Goal: Task Accomplishment & Management: Use online tool/utility

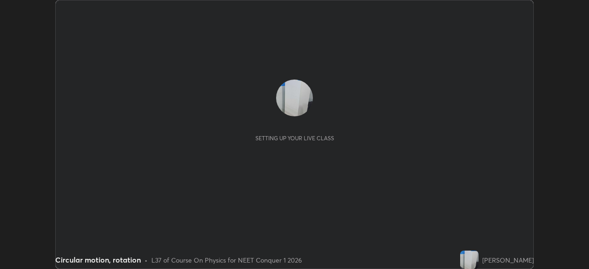
scroll to position [269, 588]
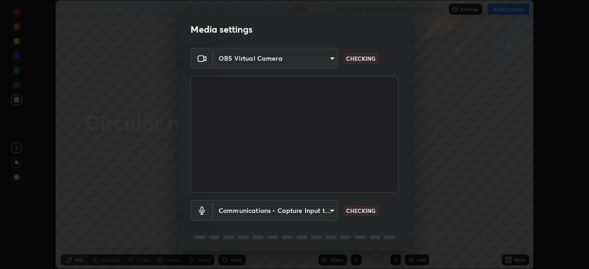
type input "846d0ba8f5080ab81b5b071cdfefeec17a04dc93fe71064fe08a1f5c66129023"
type input "communications"
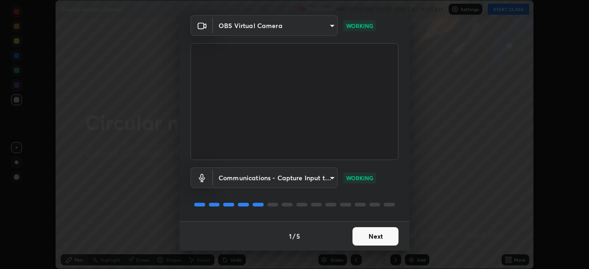
click at [364, 235] on button "Next" at bounding box center [375, 236] width 46 height 18
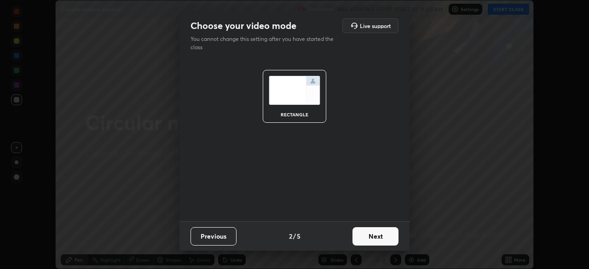
click at [367, 238] on button "Next" at bounding box center [375, 236] width 46 height 18
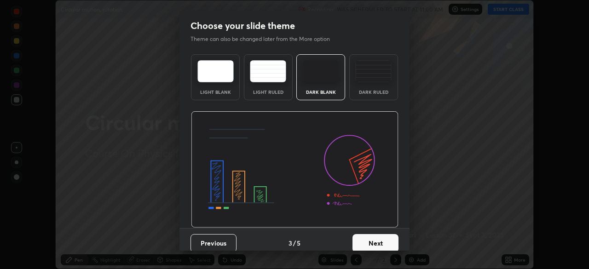
click at [366, 236] on button "Next" at bounding box center [375, 243] width 46 height 18
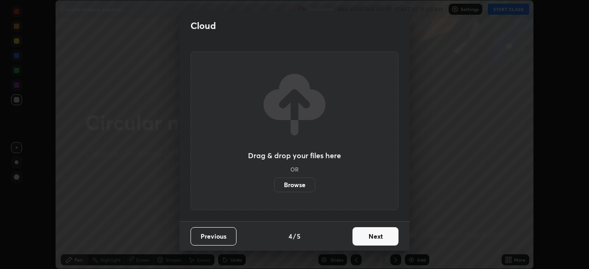
click at [368, 241] on button "Next" at bounding box center [375, 236] width 46 height 18
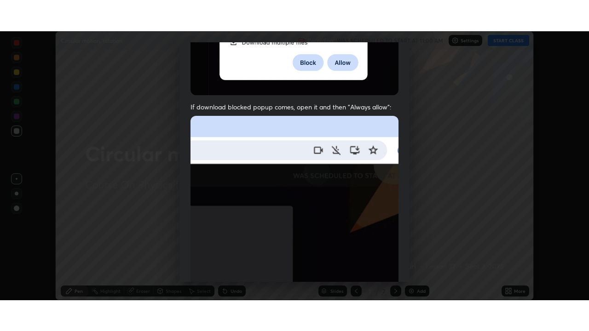
scroll to position [220, 0]
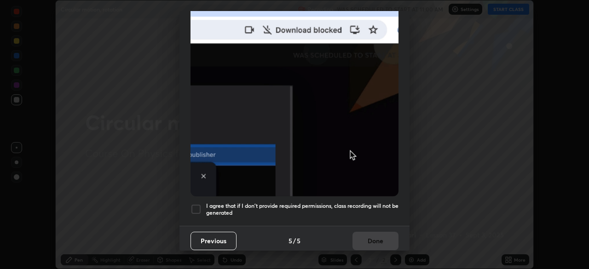
click at [199, 205] on div at bounding box center [195, 209] width 11 height 11
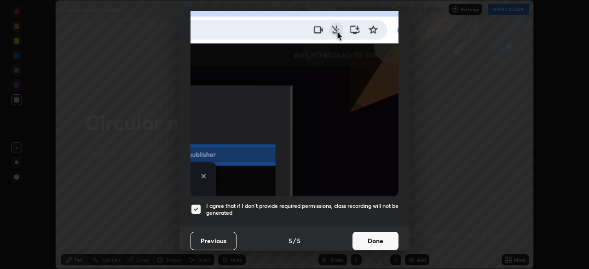
click at [363, 236] on button "Done" at bounding box center [375, 241] width 46 height 18
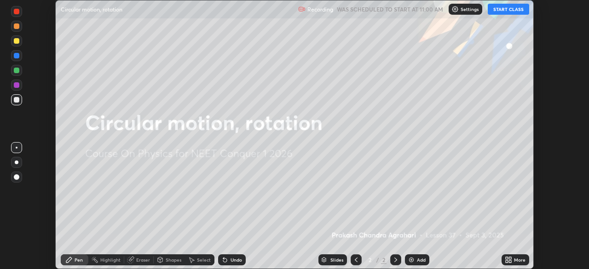
click at [511, 6] on button "START CLASS" at bounding box center [507, 9] width 41 height 11
click at [510, 258] on icon at bounding box center [510, 258] width 2 height 2
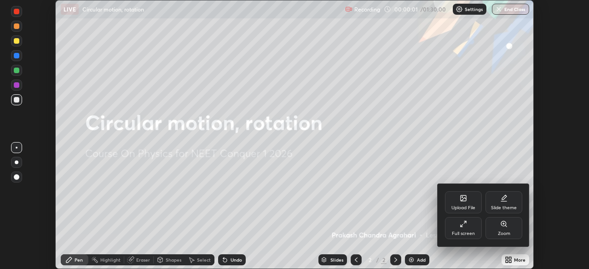
click at [472, 233] on div "Full screen" at bounding box center [463, 233] width 23 height 5
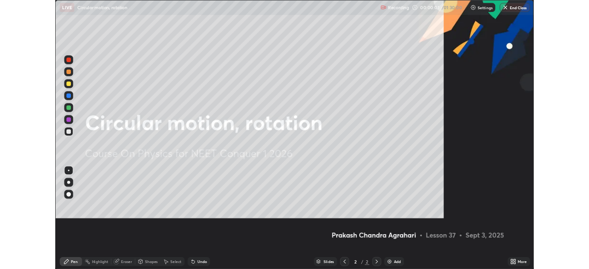
scroll to position [331, 589]
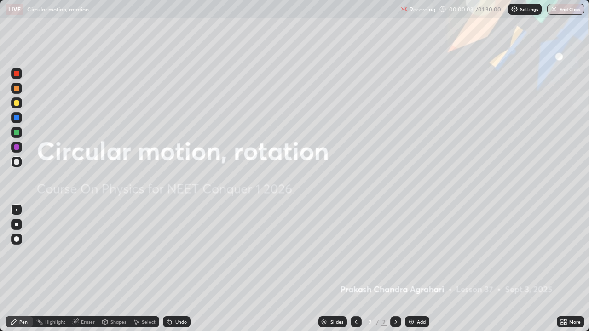
click at [418, 269] on div "Add" at bounding box center [421, 322] width 9 height 5
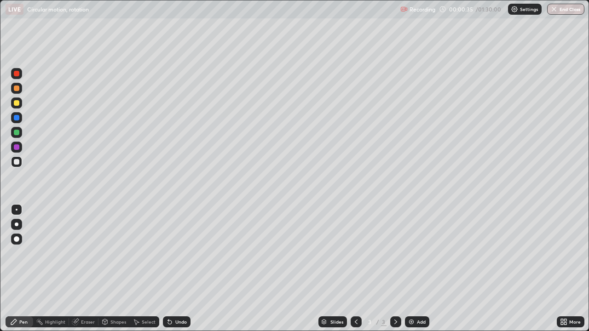
click at [562, 269] on icon at bounding box center [561, 323] width 2 height 2
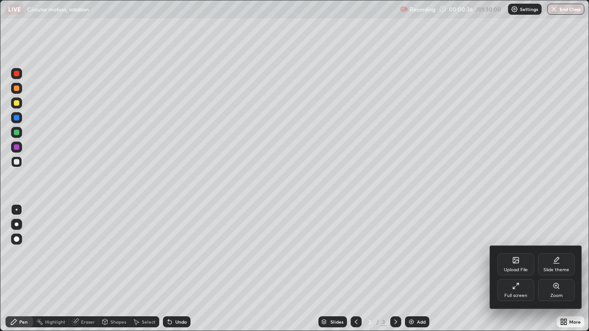
click at [519, 267] on div "Upload File" at bounding box center [515, 264] width 37 height 22
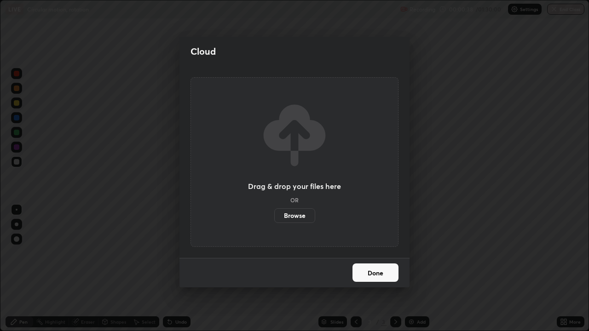
click at [297, 213] on label "Browse" at bounding box center [294, 215] width 41 height 15
click at [274, 213] on input "Browse" at bounding box center [274, 215] width 0 height 15
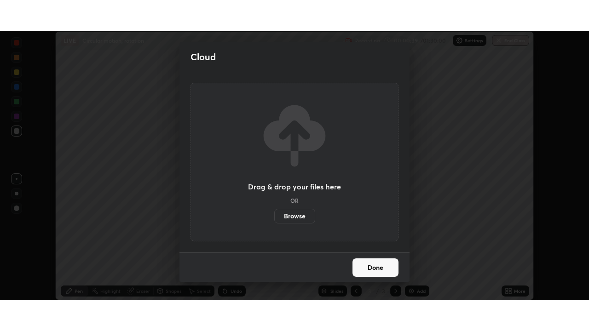
scroll to position [45709, 45390]
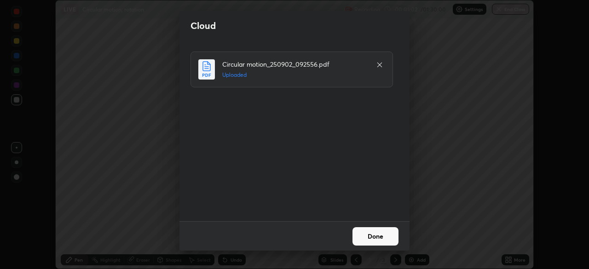
click at [372, 241] on button "Done" at bounding box center [375, 236] width 46 height 18
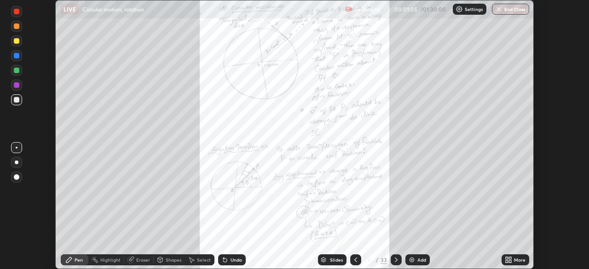
click at [502, 258] on div "More" at bounding box center [515, 259] width 28 height 11
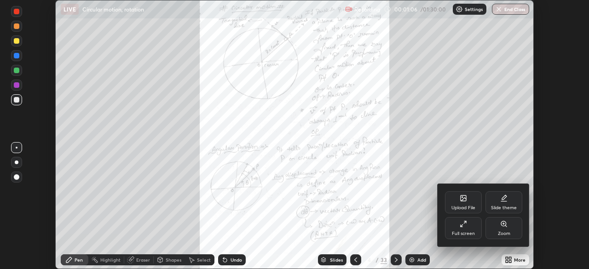
click at [465, 229] on div "Full screen" at bounding box center [463, 228] width 37 height 22
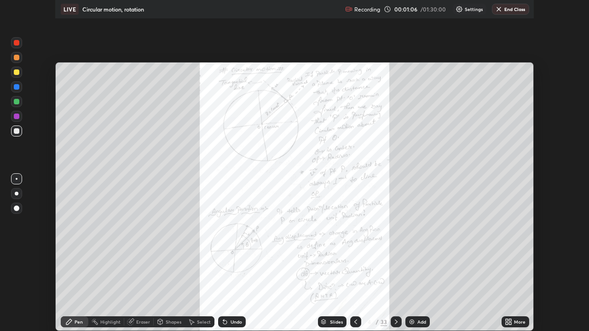
scroll to position [331, 589]
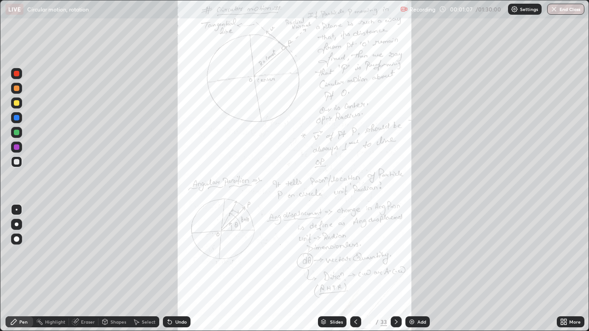
click at [333, 269] on div "Slides" at bounding box center [332, 321] width 29 height 11
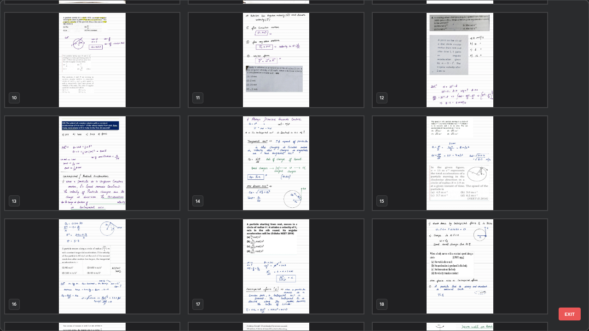
scroll to position [303, 0]
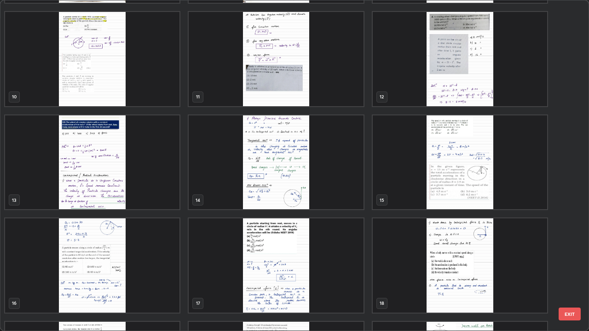
click at [168, 268] on img "grid" at bounding box center [92, 265] width 174 height 94
click at [167, 266] on img "grid" at bounding box center [92, 265] width 174 height 94
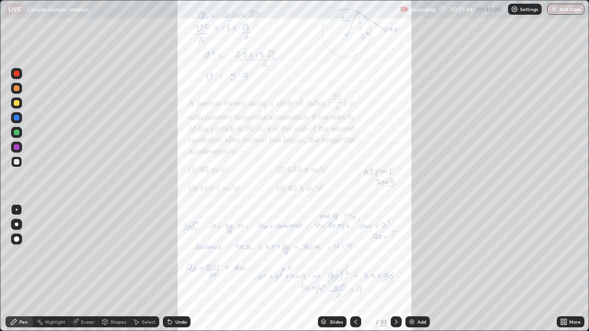
click at [560, 269] on icon at bounding box center [563, 321] width 7 height 7
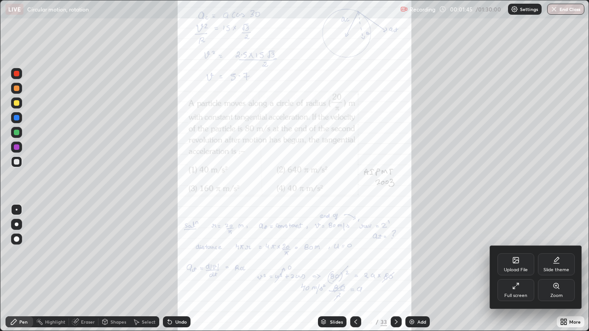
click at [548, 269] on div "Zoom" at bounding box center [555, 290] width 37 height 22
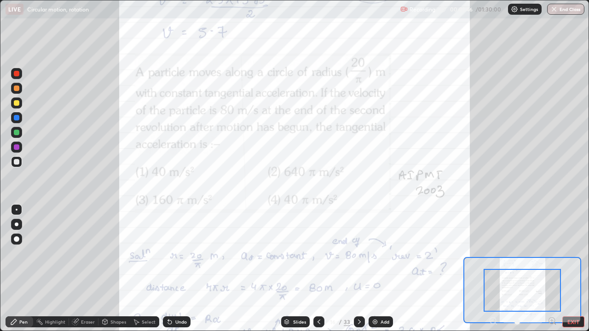
click at [549, 269] on icon at bounding box center [552, 321] width 6 height 6
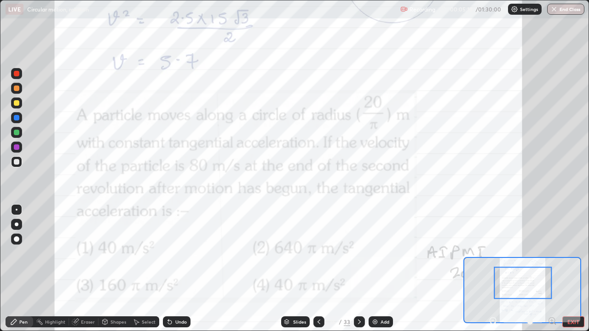
click at [18, 147] on div at bounding box center [17, 147] width 6 height 6
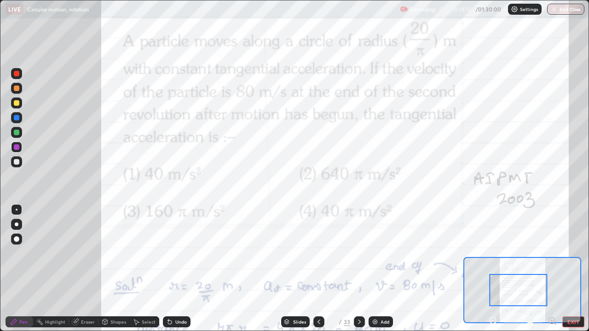
click at [492, 269] on icon at bounding box center [493, 320] width 2 height 0
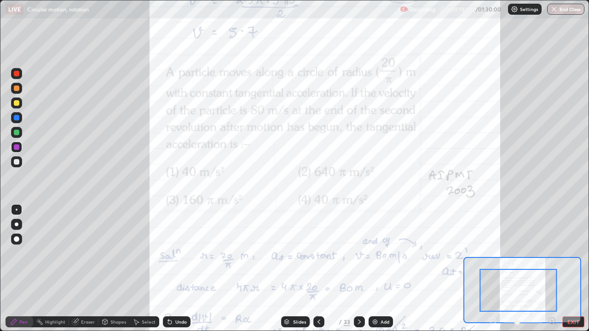
click at [492, 269] on div at bounding box center [522, 321] width 68 height 11
click at [493, 269] on div at bounding box center [522, 321] width 68 height 11
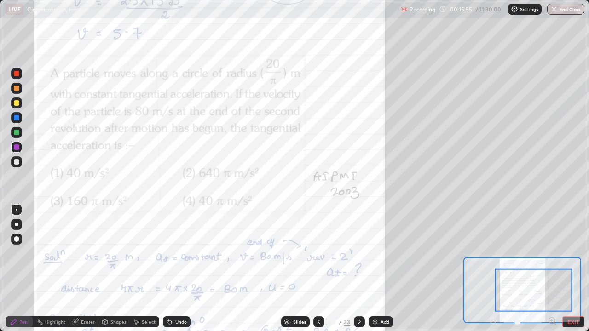
click at [358, 269] on icon at bounding box center [358, 321] width 7 height 7
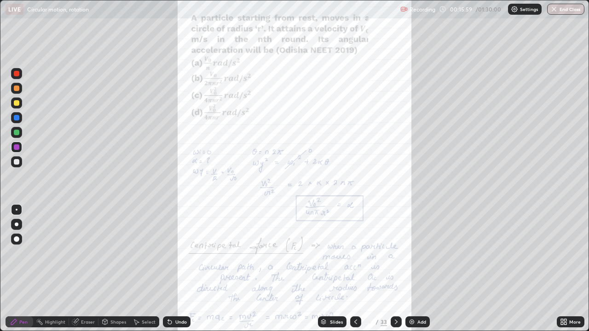
click at [354, 269] on icon at bounding box center [355, 321] width 7 height 7
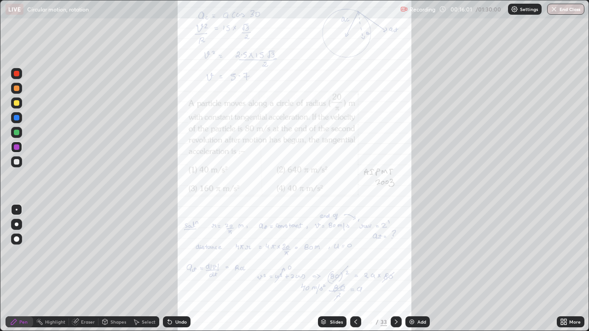
click at [565, 269] on icon at bounding box center [563, 321] width 7 height 7
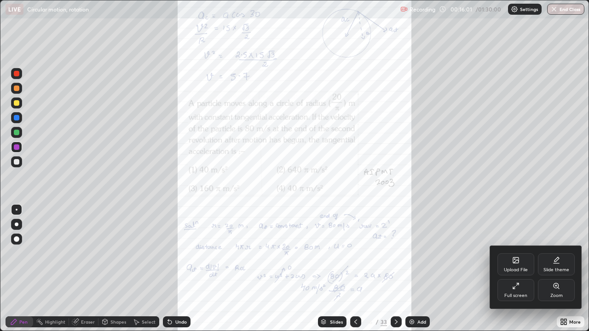
click at [560, 269] on div "Zoom" at bounding box center [555, 290] width 37 height 22
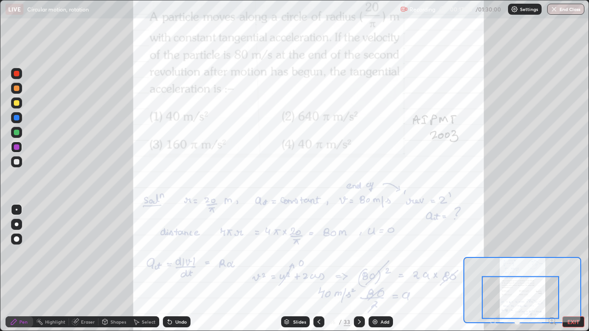
click at [359, 269] on icon at bounding box center [358, 321] width 7 height 7
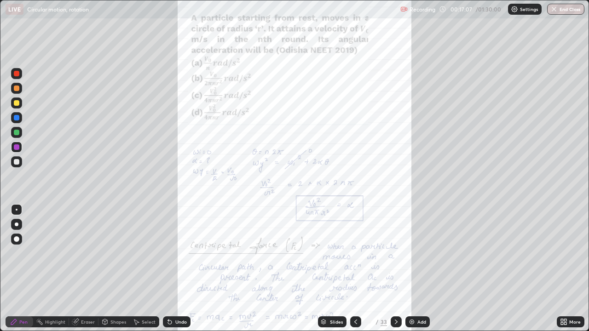
click at [560, 269] on icon at bounding box center [561, 320] width 2 height 2
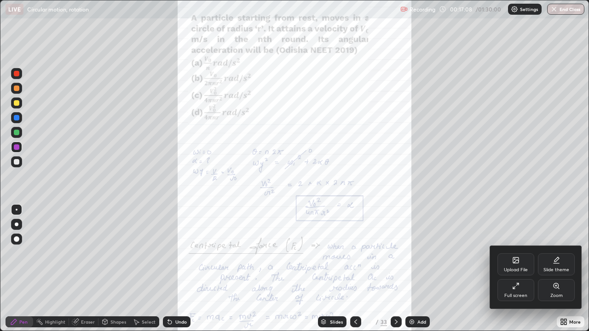
click at [555, 269] on div "Zoom" at bounding box center [555, 290] width 37 height 22
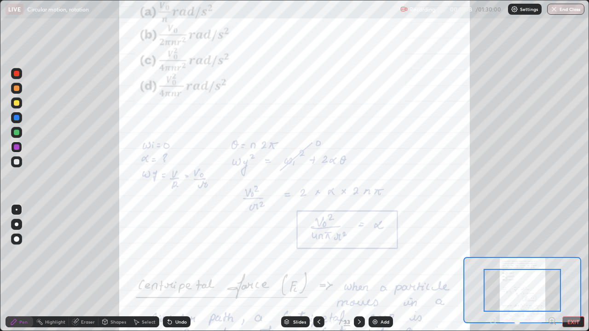
click at [552, 269] on icon at bounding box center [551, 320] width 9 height 9
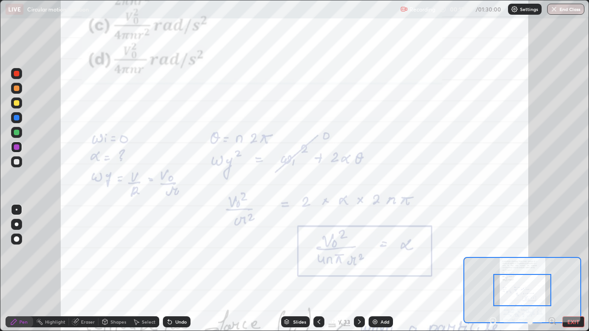
click at [552, 269] on icon at bounding box center [551, 320] width 2 height 0
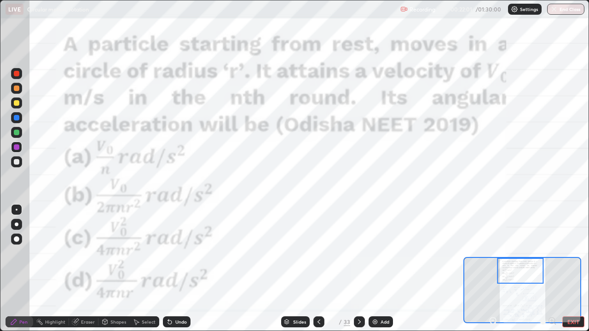
click at [493, 269] on icon at bounding box center [493, 320] width 2 height 0
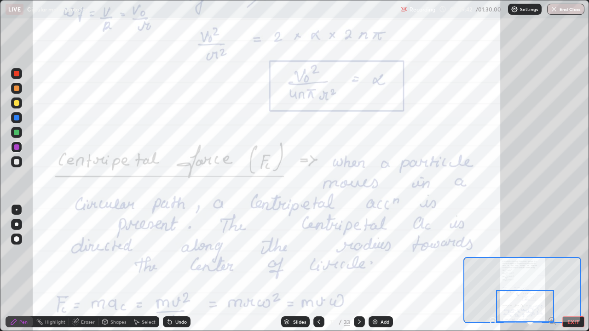
click at [84, 269] on div "Eraser" at bounding box center [88, 322] width 14 height 5
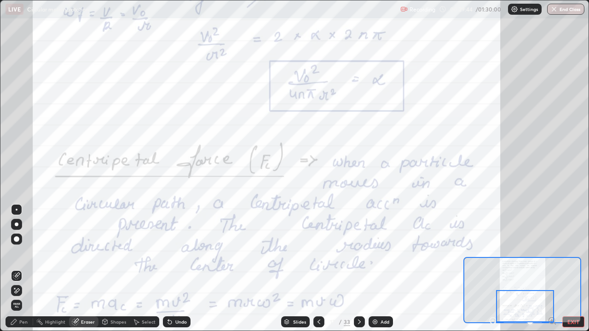
click at [24, 269] on div "Pen" at bounding box center [23, 322] width 8 height 5
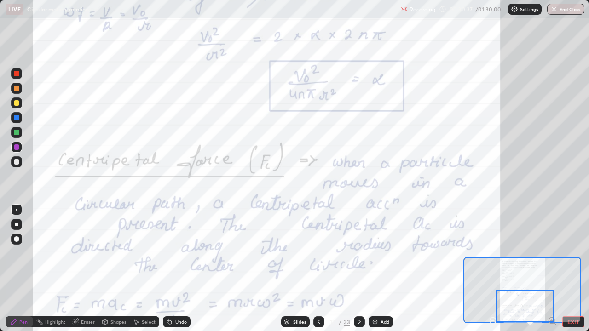
click at [358, 269] on icon at bounding box center [358, 321] width 7 height 7
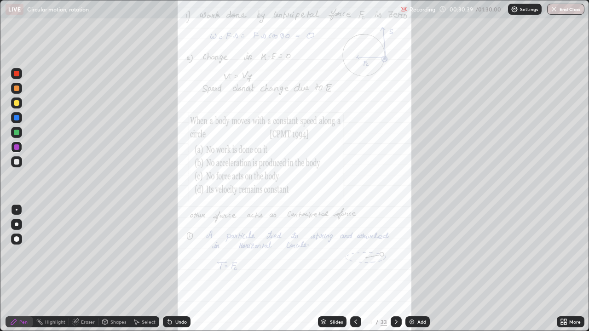
click at [355, 269] on div at bounding box center [355, 321] width 11 height 11
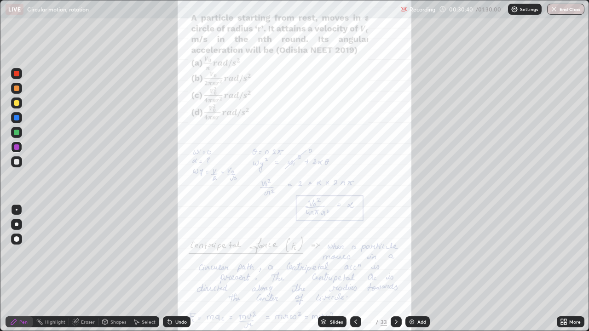
click at [351, 269] on div at bounding box center [355, 321] width 11 height 11
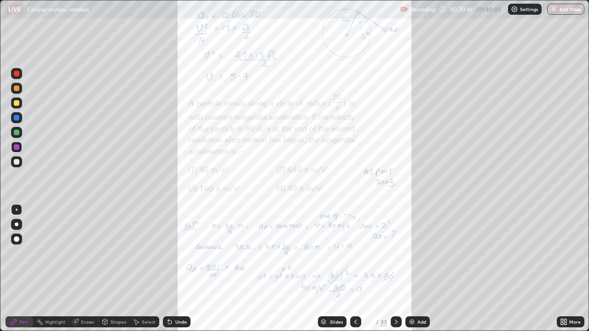
click at [394, 269] on icon at bounding box center [395, 321] width 7 height 7
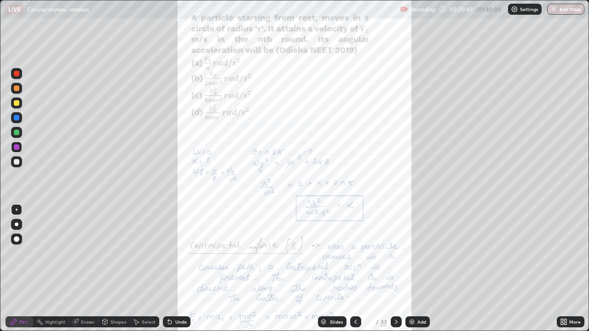
click at [394, 269] on icon at bounding box center [395, 322] width 3 height 5
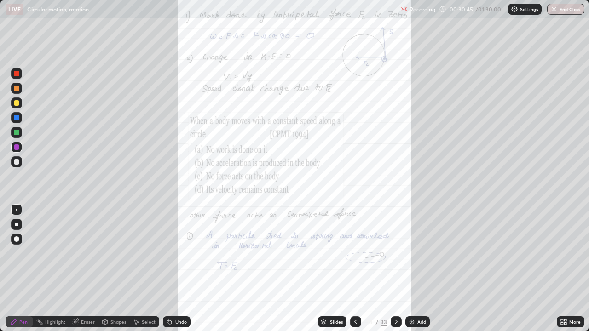
click at [561, 269] on icon at bounding box center [561, 320] width 2 height 2
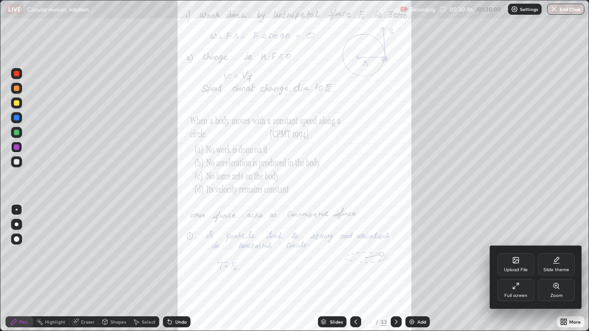
click at [552, 269] on div "Zoom" at bounding box center [555, 290] width 37 height 22
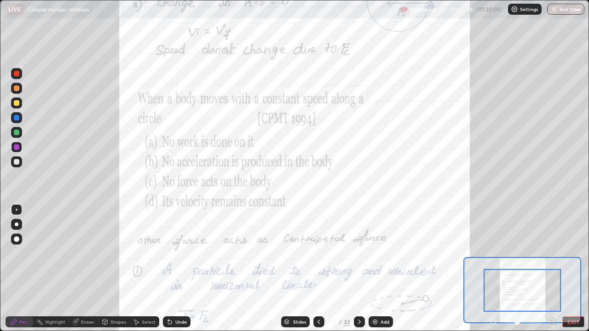
click at [551, 269] on icon at bounding box center [551, 320] width 2 height 0
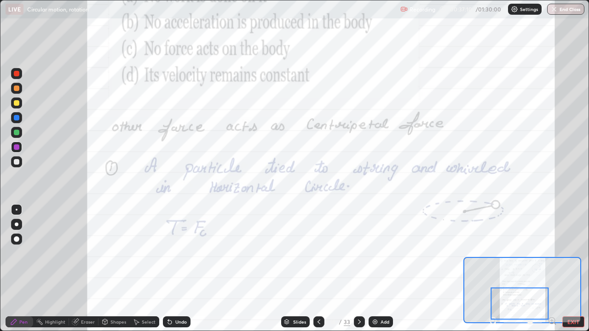
click at [18, 133] on div at bounding box center [17, 133] width 6 height 6
click at [362, 269] on div at bounding box center [359, 321] width 11 height 11
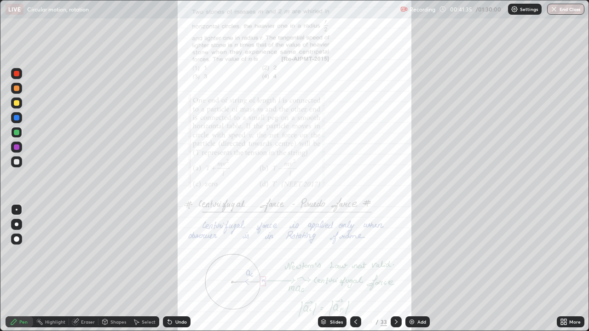
click at [560, 269] on icon at bounding box center [561, 320] width 2 height 2
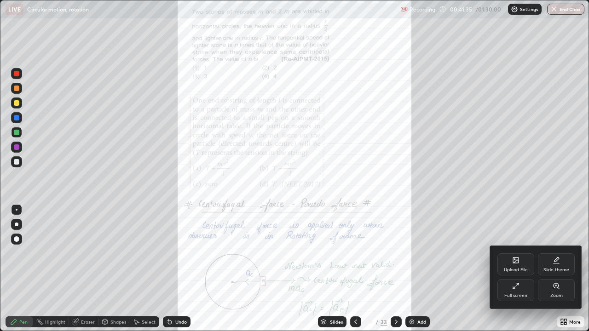
click at [553, 269] on div "Zoom" at bounding box center [555, 290] width 37 height 22
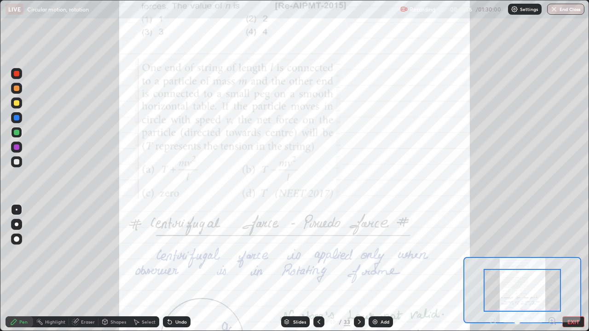
click at [549, 269] on icon at bounding box center [552, 321] width 6 height 6
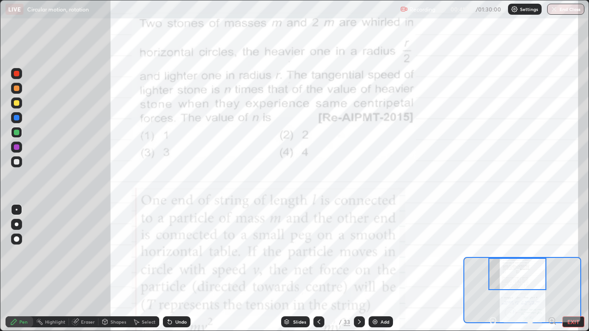
click at [553, 269] on icon at bounding box center [551, 320] width 9 height 9
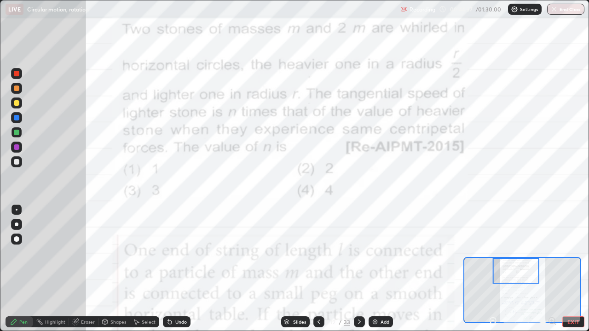
click at [86, 269] on div "Eraser" at bounding box center [88, 322] width 14 height 5
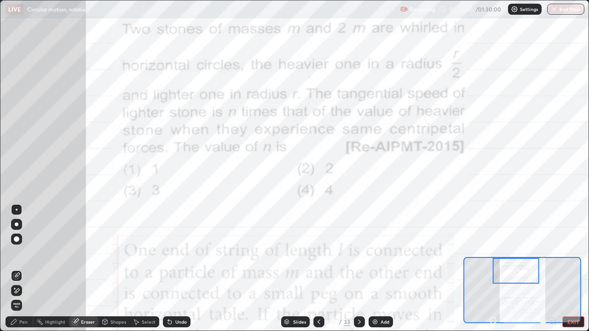
click at [30, 269] on div "Pen" at bounding box center [20, 321] width 28 height 11
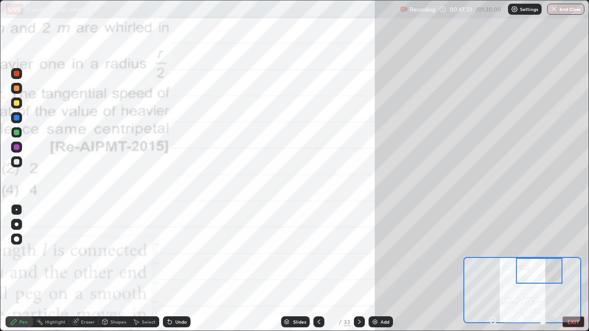
click at [492, 269] on icon at bounding box center [493, 320] width 2 height 0
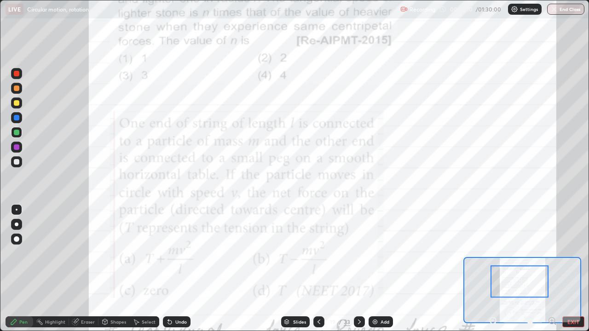
click at [87, 269] on div "Eraser" at bounding box center [88, 322] width 14 height 5
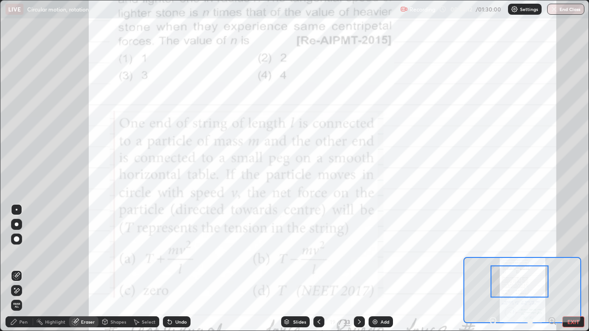
click at [12, 269] on div "Erase all" at bounding box center [16, 305] width 11 height 11
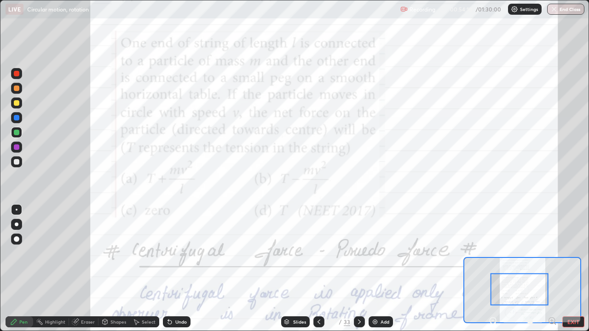
click at [491, 269] on icon at bounding box center [492, 320] width 9 height 9
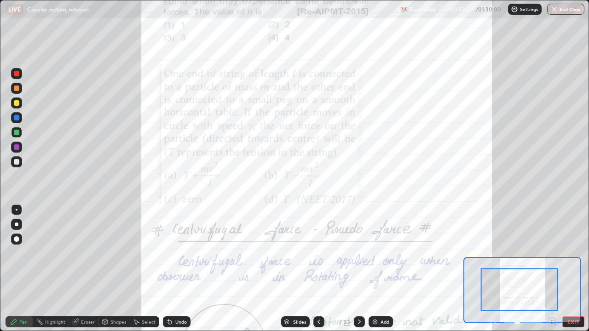
click at [318, 269] on icon at bounding box center [318, 321] width 7 height 7
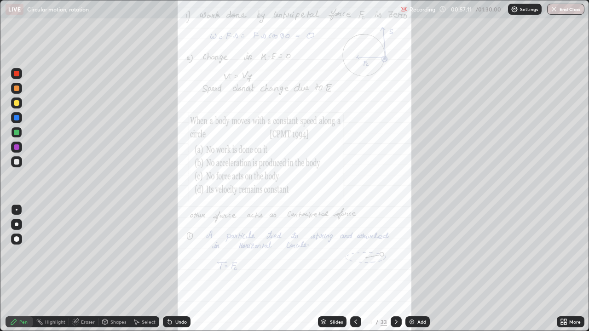
click at [319, 269] on div "Slides" at bounding box center [332, 321] width 29 height 11
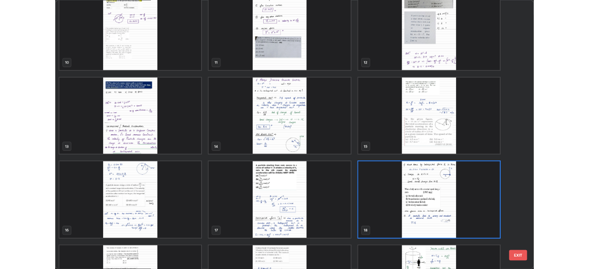
scroll to position [365, 0]
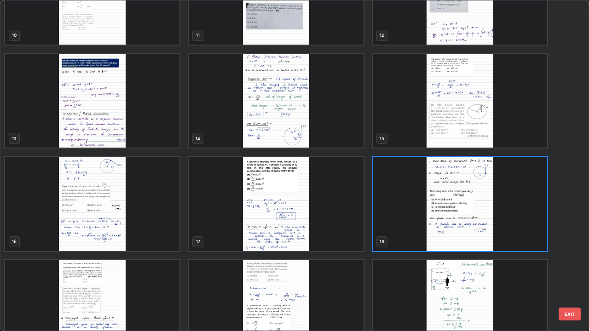
click at [413, 225] on img "grid" at bounding box center [459, 204] width 174 height 94
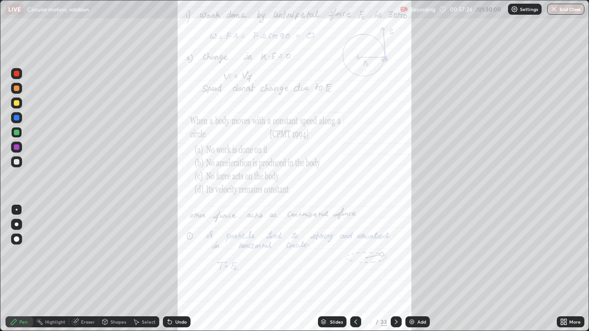
click at [414, 224] on img "grid" at bounding box center [459, 204] width 174 height 94
click at [395, 269] on icon at bounding box center [395, 322] width 3 height 5
click at [394, 269] on icon at bounding box center [395, 321] width 7 height 7
click at [354, 269] on icon at bounding box center [355, 321] width 7 height 7
click at [561, 269] on icon at bounding box center [561, 320] width 2 height 2
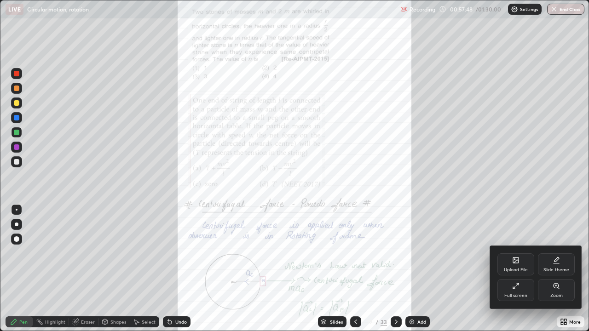
click at [551, 269] on div "Zoom" at bounding box center [556, 295] width 12 height 5
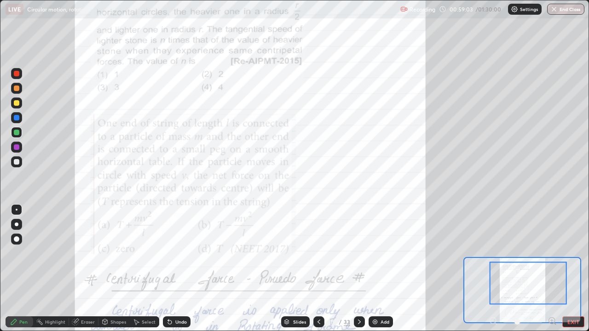
click at [553, 269] on icon at bounding box center [551, 320] width 2 height 0
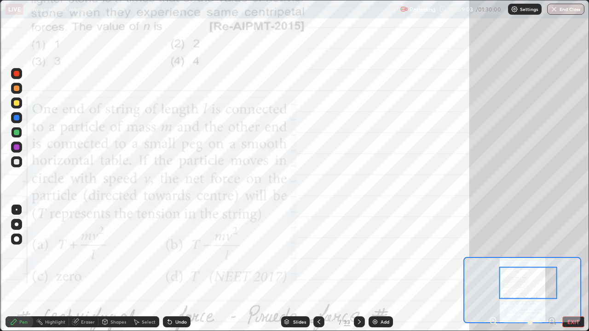
click at [551, 269] on icon at bounding box center [551, 321] width 0 height 2
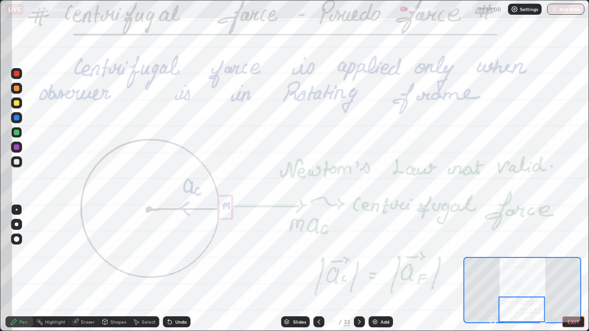
click at [492, 269] on icon at bounding box center [493, 320] width 2 height 0
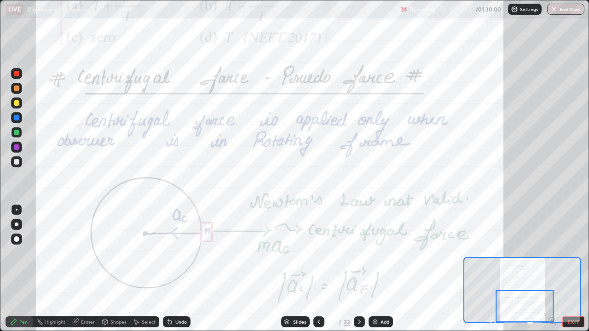
click at [178, 269] on div "Undo" at bounding box center [180, 322] width 11 height 5
click at [357, 269] on icon at bounding box center [358, 321] width 7 height 7
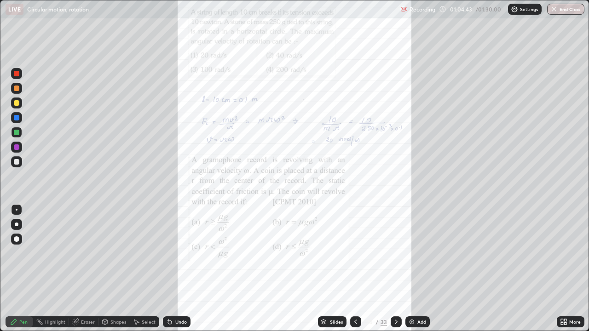
click at [561, 269] on icon at bounding box center [561, 320] width 2 height 2
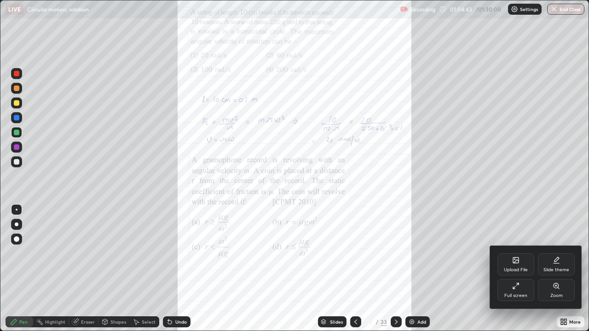
click at [554, 269] on div "Zoom" at bounding box center [555, 290] width 37 height 22
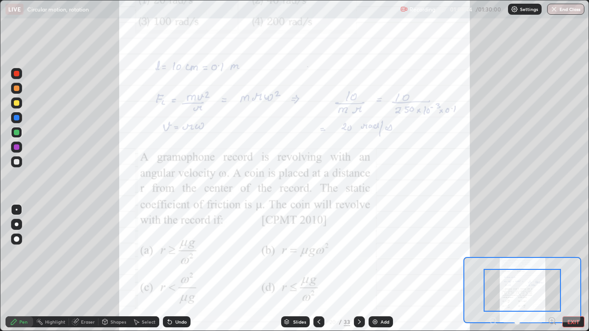
click at [551, 269] on icon at bounding box center [551, 320] width 2 height 0
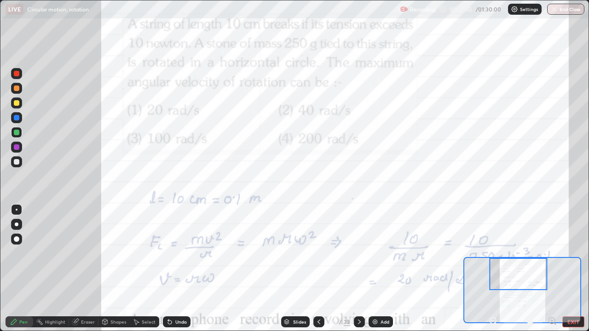
click at [551, 269] on icon at bounding box center [551, 320] width 2 height 0
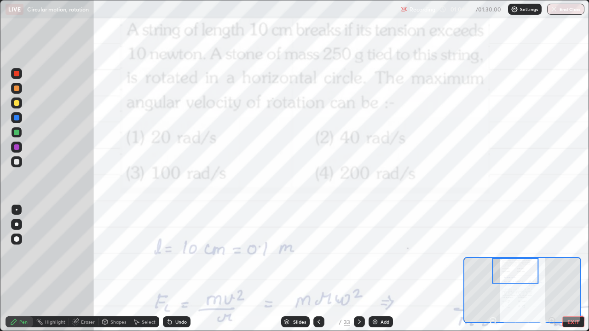
click at [493, 269] on icon at bounding box center [493, 320] width 2 height 0
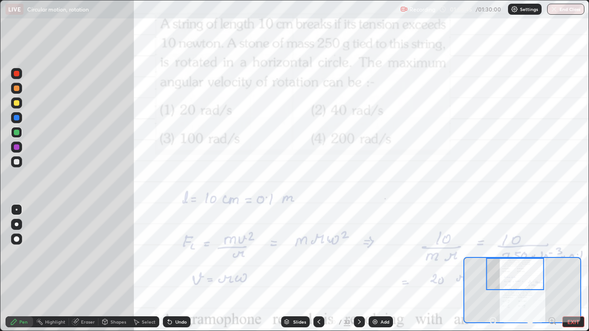
click at [493, 269] on icon at bounding box center [492, 320] width 9 height 9
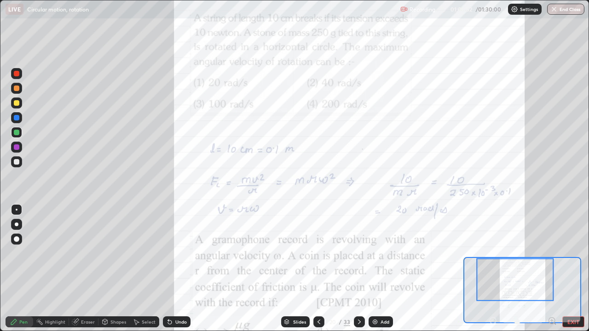
click at [551, 269] on icon at bounding box center [551, 320] width 2 height 0
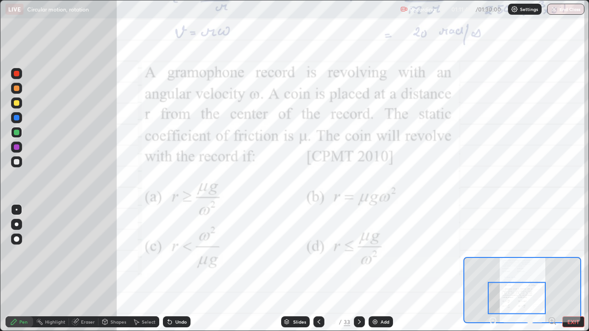
click at [84, 269] on div "Eraser" at bounding box center [88, 322] width 14 height 5
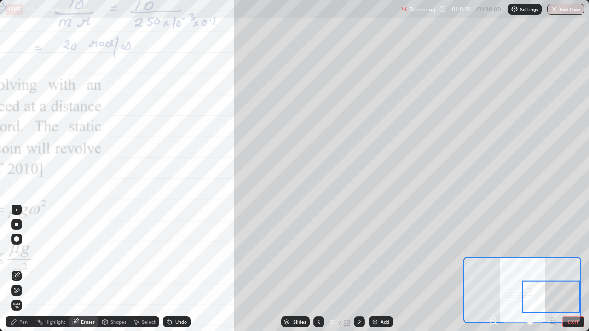
click at [86, 269] on div "Eraser" at bounding box center [88, 322] width 14 height 5
click at [105, 269] on icon at bounding box center [105, 322] width 0 height 3
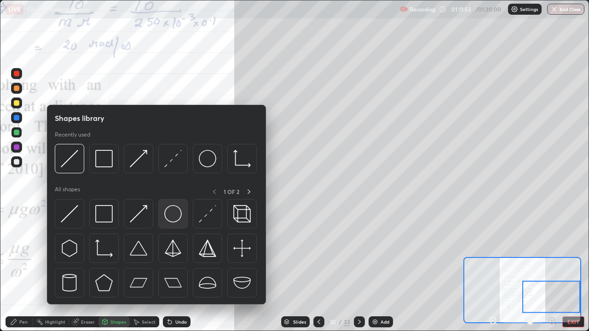
click at [168, 212] on img at bounding box center [172, 213] width 17 height 17
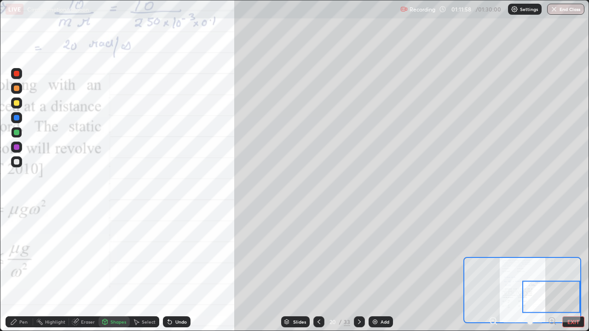
click at [23, 269] on div "Pen" at bounding box center [23, 322] width 8 height 5
click at [14, 163] on div at bounding box center [17, 162] width 6 height 6
click at [17, 105] on div at bounding box center [17, 103] width 6 height 6
click at [15, 148] on div at bounding box center [17, 147] width 6 height 6
click at [17, 160] on div at bounding box center [17, 162] width 6 height 6
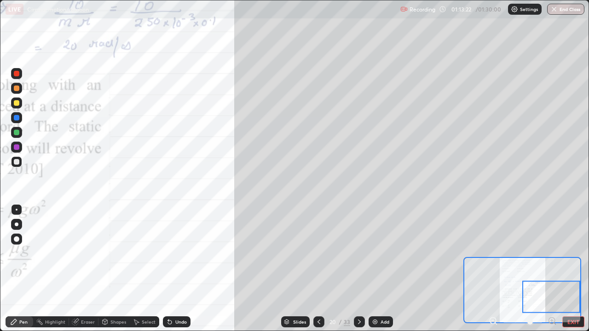
click at [18, 133] on div at bounding box center [17, 133] width 6 height 6
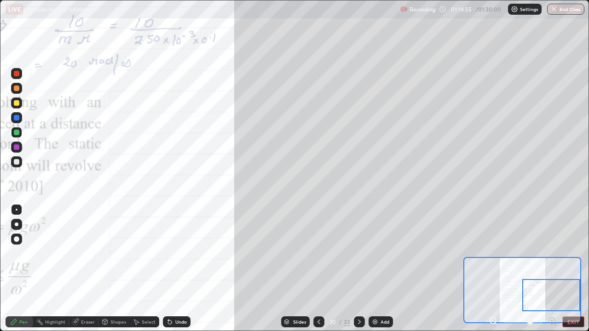
click at [178, 269] on div "Undo" at bounding box center [180, 322] width 11 height 5
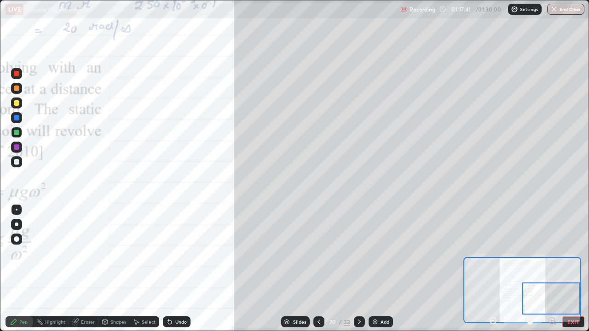
click at [543, 269] on div at bounding box center [551, 299] width 58 height 32
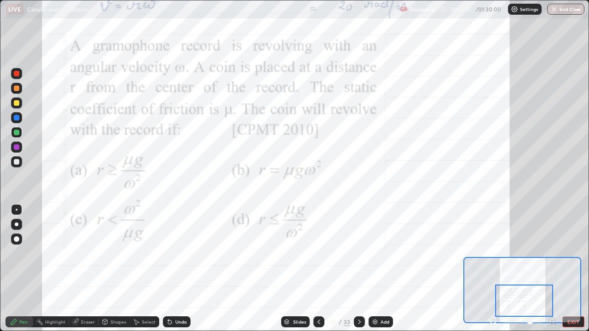
click at [360, 269] on icon at bounding box center [358, 321] width 7 height 7
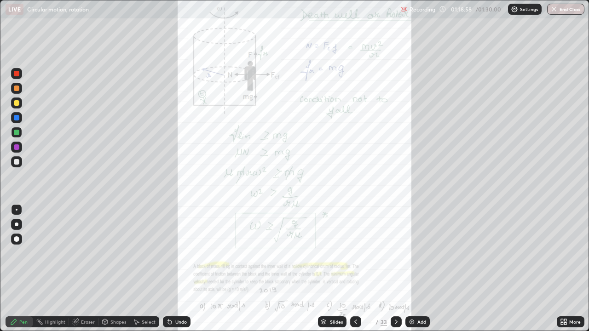
click at [563, 269] on icon at bounding box center [563, 321] width 7 height 7
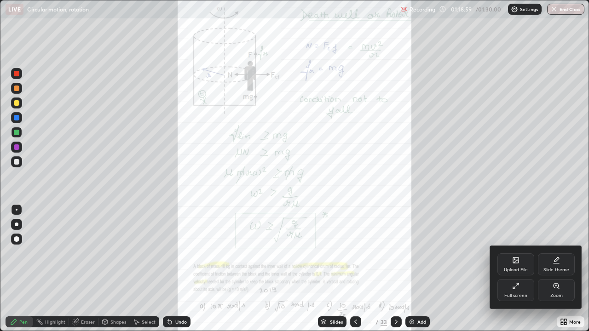
click at [555, 269] on div "Zoom" at bounding box center [556, 295] width 12 height 5
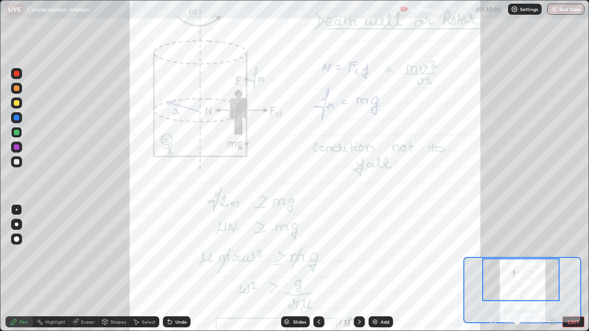
click at [17, 161] on div at bounding box center [17, 162] width 6 height 6
click at [17, 105] on div at bounding box center [17, 103] width 6 height 6
click at [176, 269] on div "Undo" at bounding box center [180, 322] width 11 height 5
click at [17, 147] on div at bounding box center [17, 147] width 6 height 6
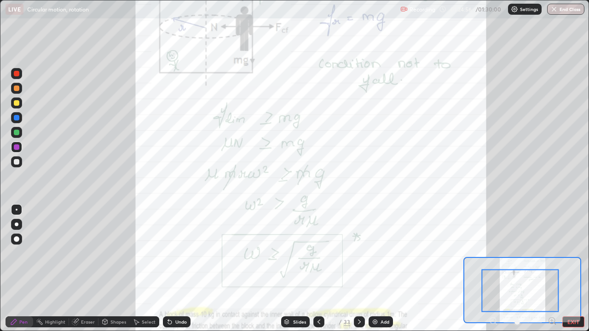
click at [87, 269] on div "Eraser" at bounding box center [88, 322] width 14 height 5
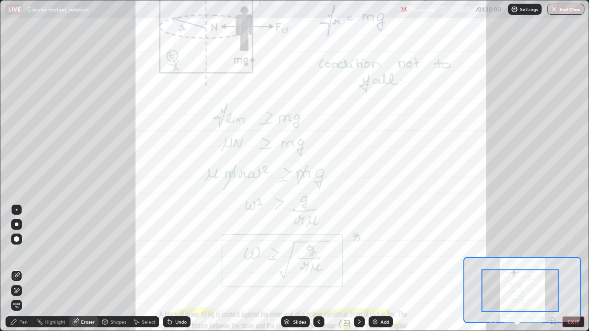
click at [25, 269] on div "Pen" at bounding box center [23, 322] width 8 height 5
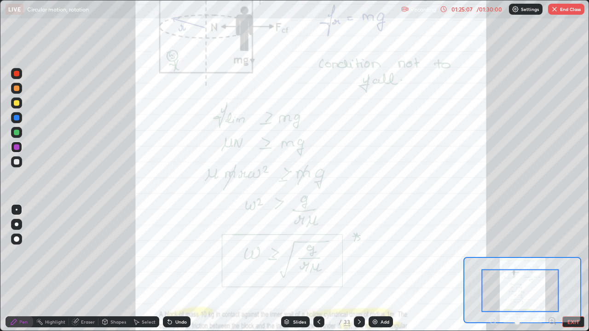
click at [465, 7] on div "01:25:07" at bounding box center [462, 9] width 26 height 6
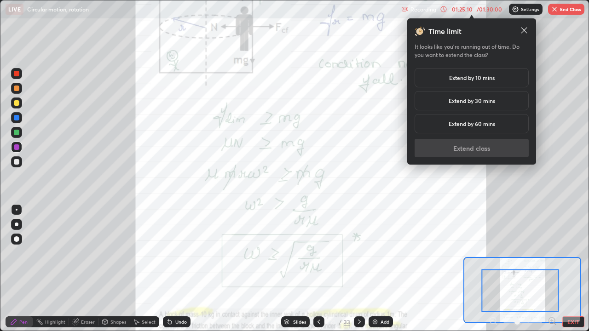
click at [468, 77] on h5 "Extend by 10 mins" at bounding box center [472, 78] width 46 height 8
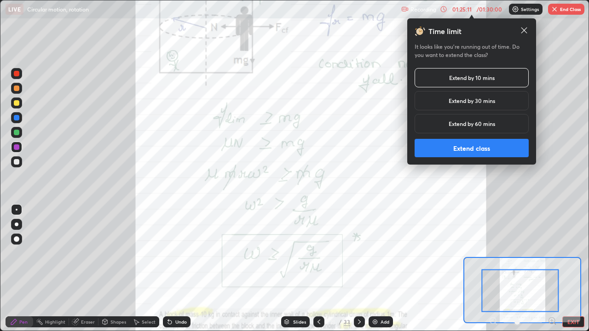
click at [480, 146] on button "Extend class" at bounding box center [471, 148] width 114 height 18
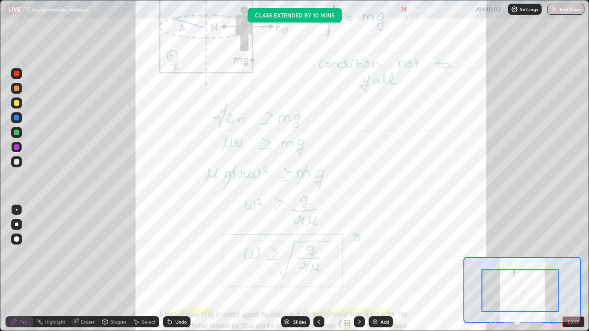
click at [491, 269] on div at bounding box center [522, 321] width 68 height 11
click at [494, 269] on div at bounding box center [522, 321] width 68 height 11
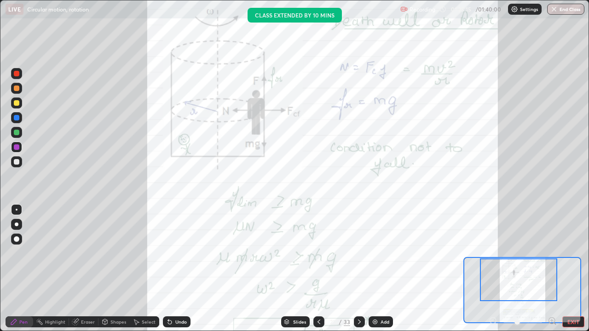
click at [569, 269] on button "EXIT" at bounding box center [573, 321] width 22 height 11
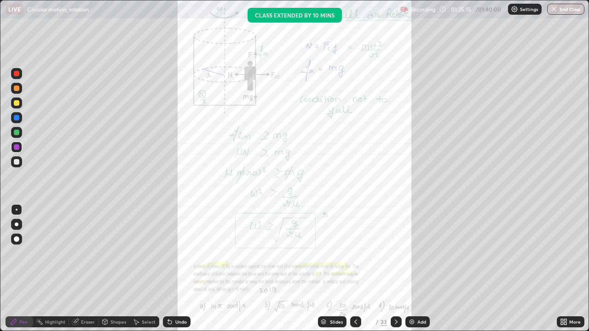
click at [568, 269] on div "More" at bounding box center [570, 321] width 28 height 11
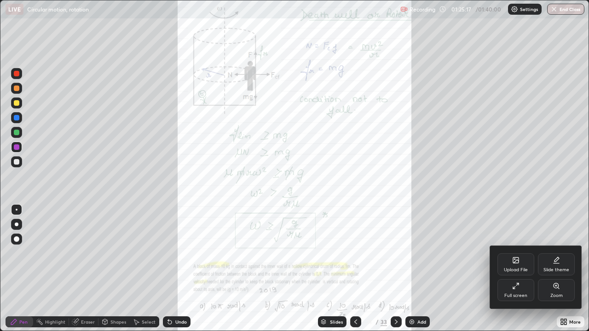
click at [555, 269] on div "Zoom" at bounding box center [555, 290] width 37 height 22
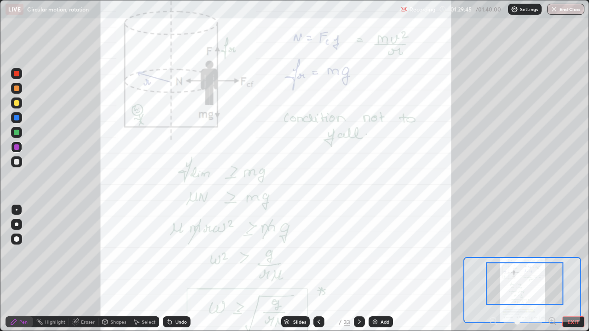
click at [551, 269] on icon at bounding box center [551, 320] width 2 height 0
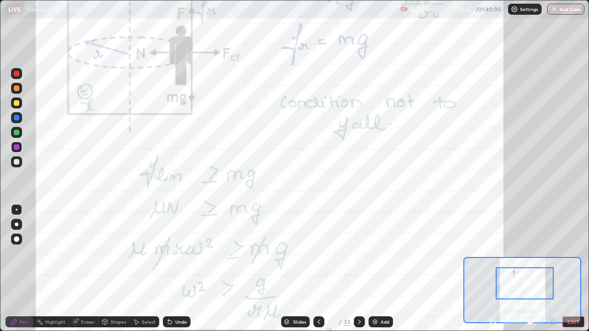
click at [554, 269] on icon at bounding box center [555, 324] width 2 height 2
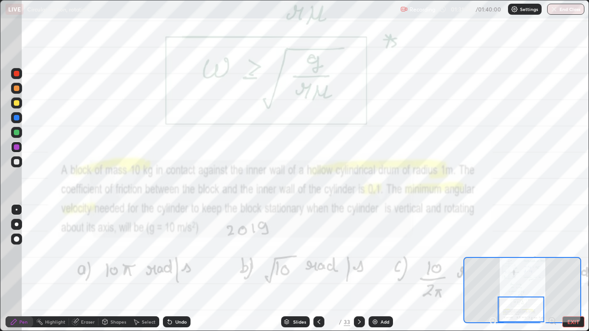
click at [357, 269] on icon at bounding box center [358, 321] width 7 height 7
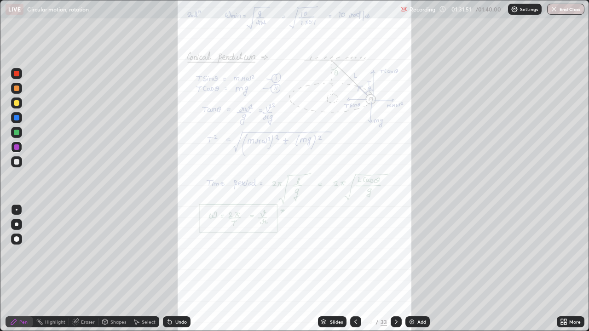
click at [560, 269] on icon at bounding box center [561, 323] width 2 height 2
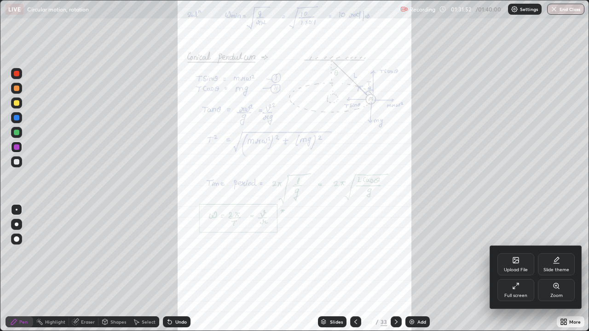
click at [550, 269] on div "Zoom" at bounding box center [556, 295] width 12 height 5
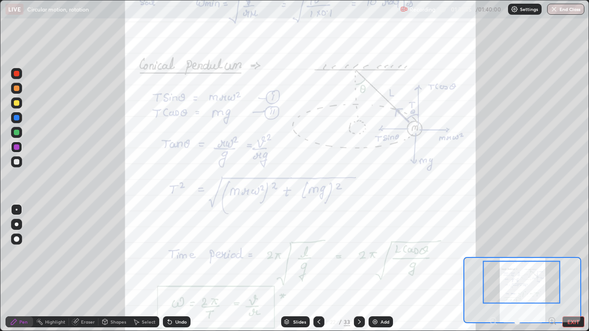
click at [532, 269] on div at bounding box center [521, 282] width 77 height 43
click at [359, 269] on icon at bounding box center [358, 321] width 7 height 7
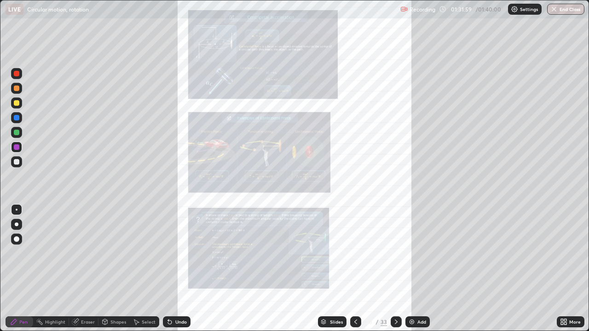
click at [350, 269] on div at bounding box center [355, 321] width 11 height 11
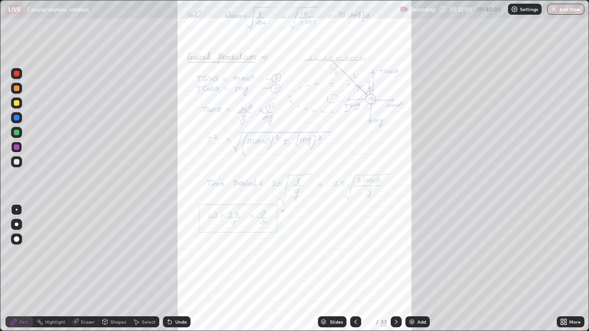
click at [561, 269] on icon at bounding box center [561, 323] width 2 height 2
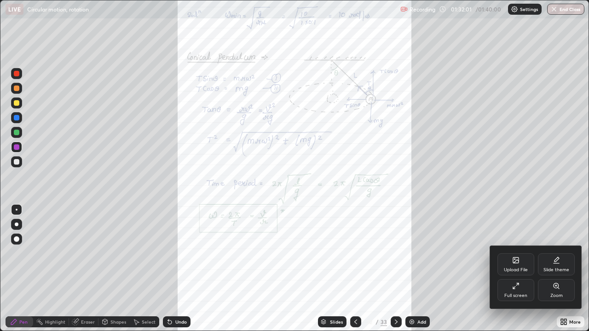
click at [554, 269] on div "Zoom" at bounding box center [556, 295] width 12 height 5
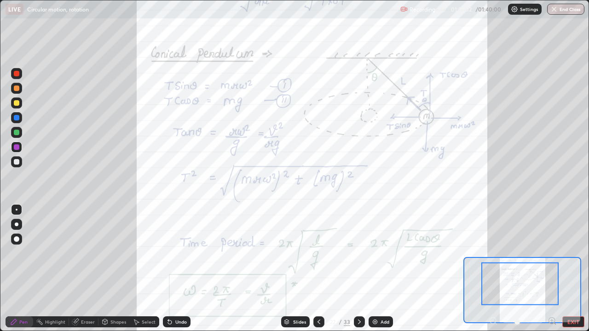
click at [566, 9] on button "End Class" at bounding box center [565, 9] width 37 height 11
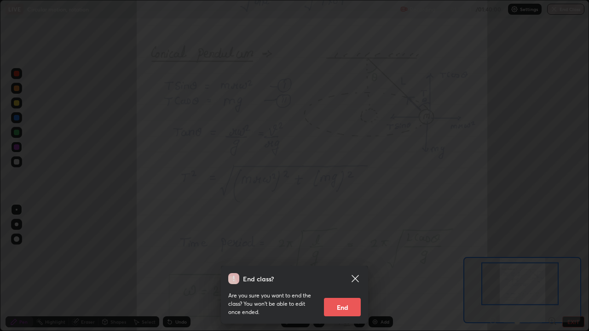
click at [344, 269] on button "End" at bounding box center [342, 307] width 37 height 18
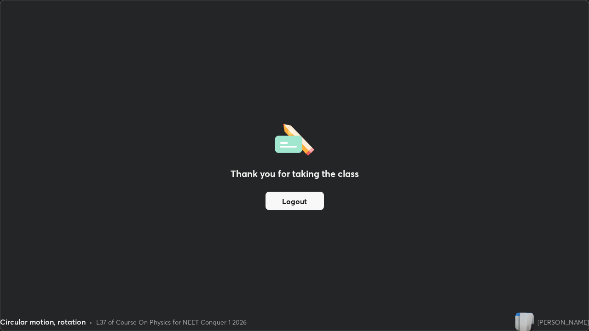
click at [298, 201] on button "Logout" at bounding box center [294, 201] width 58 height 18
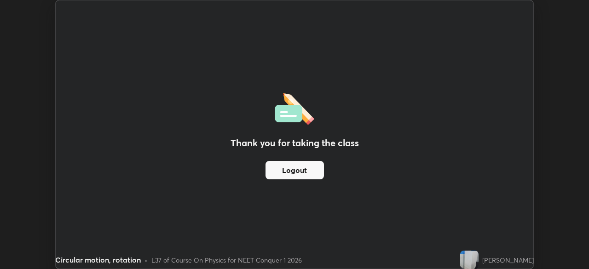
click at [509, 168] on div "Thank you for taking the class Logout" at bounding box center [294, 134] width 477 height 268
click at [310, 174] on button "Logout" at bounding box center [294, 170] width 58 height 18
click at [310, 171] on button "Logout" at bounding box center [294, 170] width 58 height 18
click at [319, 166] on button "Logout" at bounding box center [294, 170] width 58 height 18
